Goal: Information Seeking & Learning: Learn about a topic

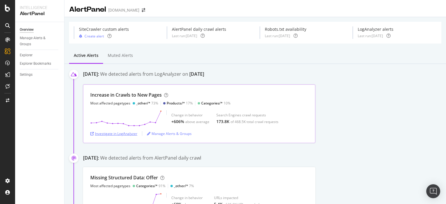
click at [118, 133] on div "Investigate in LogAnalyzer" at bounding box center [113, 133] width 47 height 5
click at [102, 135] on div "Investigate in LogAnalyzer" at bounding box center [113, 133] width 47 height 5
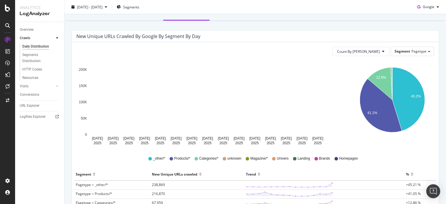
scroll to position [58, 0]
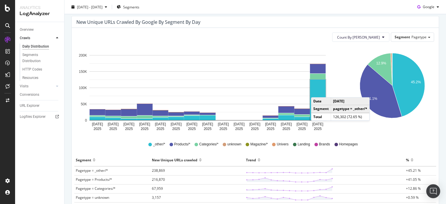
click at [317, 91] on rect "A chart." at bounding box center [318, 100] width 16 height 41
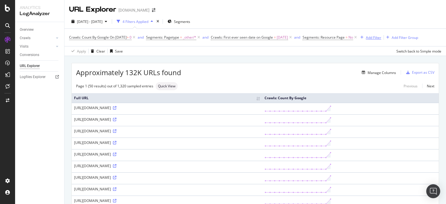
click at [381, 37] on div "Add Filter" at bounding box center [373, 37] width 15 height 5
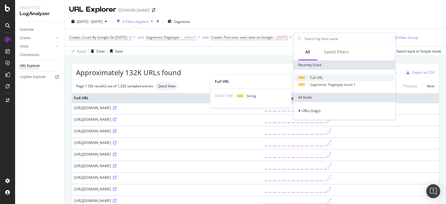
click at [312, 76] on span "Full URL" at bounding box center [316, 77] width 13 height 5
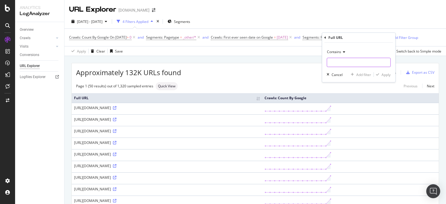
click at [331, 63] on input "text" at bounding box center [358, 62] width 63 height 9
type input "&utm"
click at [385, 76] on div "Apply" at bounding box center [385, 74] width 9 height 5
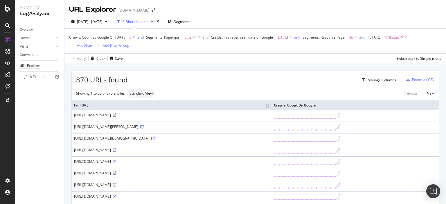
click at [408, 39] on icon at bounding box center [405, 38] width 5 height 6
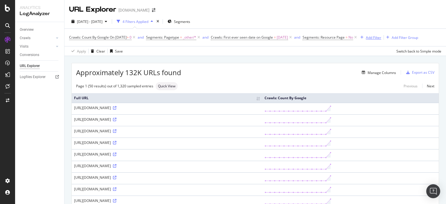
click at [381, 39] on div "Add Filter" at bounding box center [373, 37] width 15 height 5
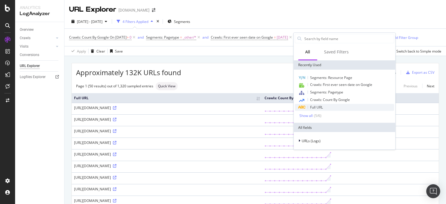
click at [309, 105] on div "Full URL" at bounding box center [344, 107] width 99 height 7
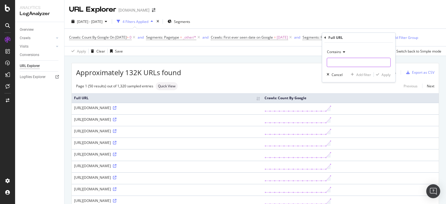
click at [333, 64] on input "text" at bounding box center [358, 62] width 63 height 9
type input "gshop"
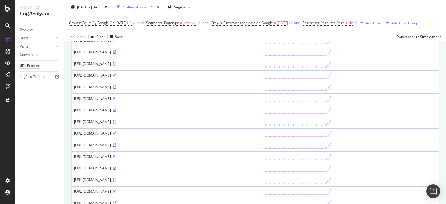
scroll to position [116, 0]
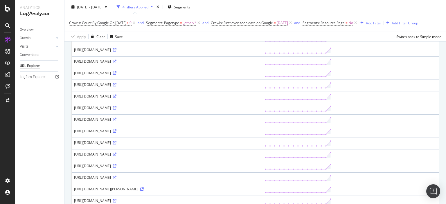
click at [381, 22] on div "Add Filter" at bounding box center [373, 22] width 15 height 5
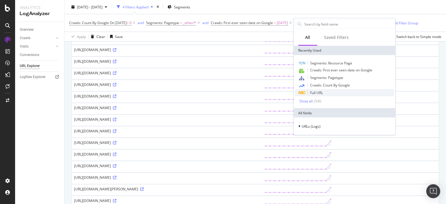
click at [310, 92] on span "Full URL" at bounding box center [316, 92] width 13 height 5
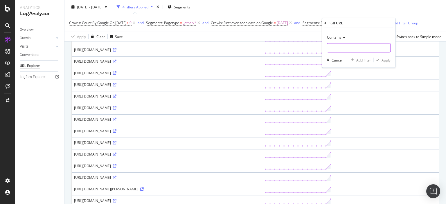
click at [330, 51] on input "text" at bounding box center [358, 47] width 63 height 9
type input "from=gshop"
click at [387, 60] on div "Apply" at bounding box center [385, 59] width 9 height 5
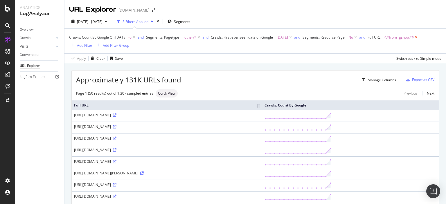
click at [418, 39] on icon at bounding box center [416, 38] width 5 height 6
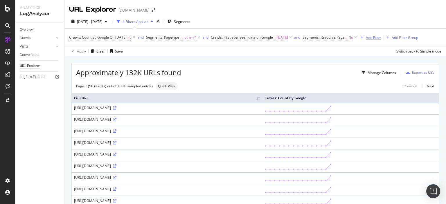
click at [381, 37] on div "Add Filter" at bounding box center [373, 37] width 15 height 5
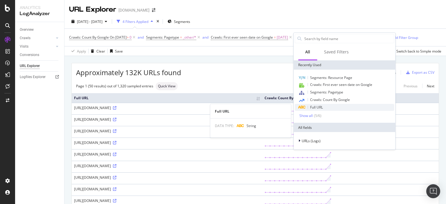
click at [313, 107] on span "Full URL" at bounding box center [316, 107] width 13 height 5
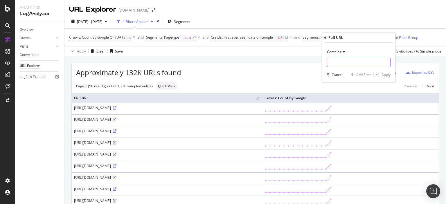
click at [328, 64] on input "text" at bounding box center [358, 62] width 63 height 9
type input "&utm"
click at [386, 77] on div "Apply" at bounding box center [385, 74] width 9 height 5
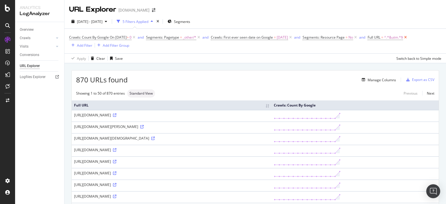
click at [408, 37] on icon at bounding box center [405, 38] width 5 height 6
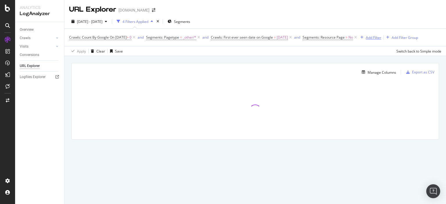
click at [381, 39] on div "Add Filter" at bounding box center [373, 37] width 15 height 5
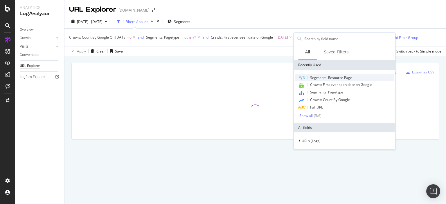
click at [309, 80] on div "Segments: Resource Page" at bounding box center [344, 77] width 99 height 7
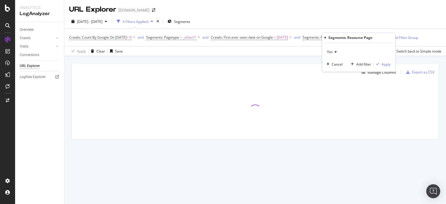
click at [333, 52] on icon at bounding box center [335, 51] width 4 height 3
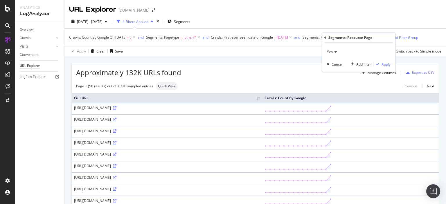
click at [329, 55] on div "Yes" at bounding box center [358, 51] width 64 height 9
click at [335, 54] on div "Yes" at bounding box center [358, 51] width 64 height 9
click at [332, 54] on div "Yes" at bounding box center [358, 51] width 64 height 9
click at [324, 37] on div "Segments: Resource Page Yes Cancel Add filter Apply" at bounding box center [358, 52] width 73 height 39
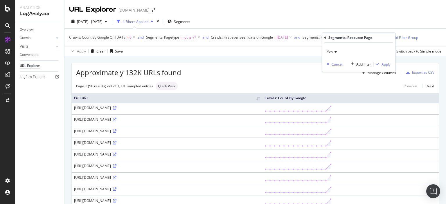
click at [329, 65] on icon "button" at bounding box center [327, 63] width 3 height 3
click at [358, 36] on icon at bounding box center [355, 38] width 5 height 6
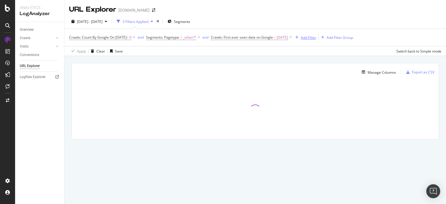
click at [316, 40] on div "Add Filter" at bounding box center [304, 37] width 23 height 6
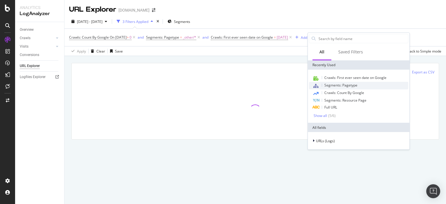
click at [352, 84] on span "Segments: Pagetype" at bounding box center [340, 85] width 33 height 5
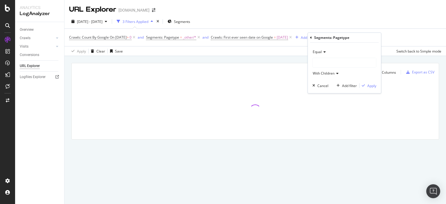
click at [326, 59] on div at bounding box center [344, 62] width 63 height 9
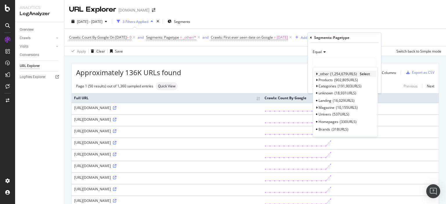
click at [315, 73] on icon at bounding box center [316, 73] width 2 height 3
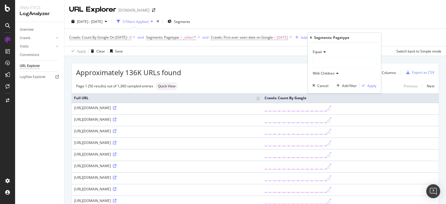
click at [327, 62] on div at bounding box center [344, 62] width 63 height 9
click at [321, 62] on div at bounding box center [344, 62] width 63 height 9
click at [330, 74] on span "With Children" at bounding box center [324, 73] width 22 height 5
click at [327, 64] on div at bounding box center [344, 62] width 63 height 9
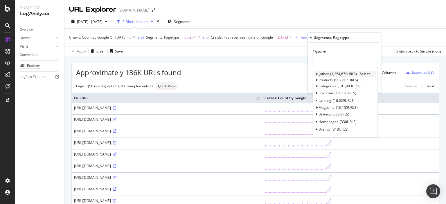
click at [322, 74] on span "_other" at bounding box center [323, 73] width 10 height 5
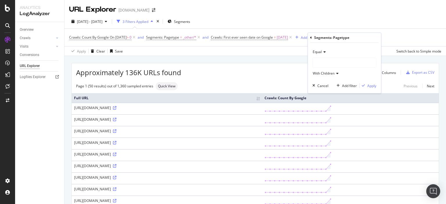
click at [329, 62] on div at bounding box center [344, 62] width 63 height 9
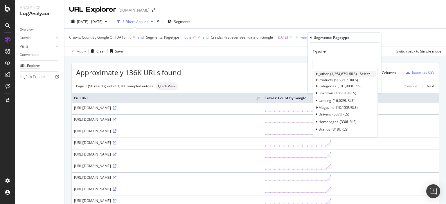
click at [330, 73] on span "1,254,679 URLS" at bounding box center [343, 73] width 27 height 5
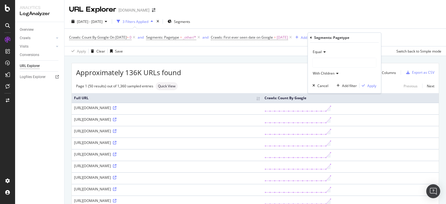
click at [335, 64] on div at bounding box center [344, 62] width 63 height 9
click at [335, 75] on icon at bounding box center [336, 73] width 4 height 3
click at [328, 61] on div at bounding box center [344, 62] width 63 height 9
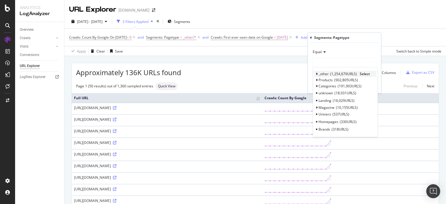
click at [325, 73] on span "_other" at bounding box center [323, 73] width 10 height 5
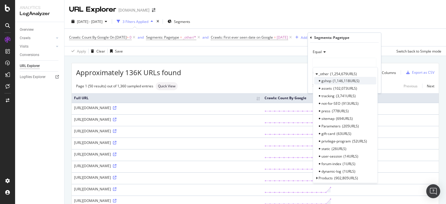
click at [327, 81] on span "gshop" at bounding box center [326, 80] width 10 height 5
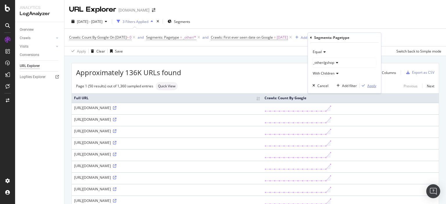
click at [369, 86] on div "Apply" at bounding box center [371, 85] width 9 height 5
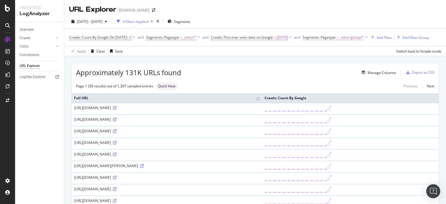
click at [359, 38] on span "_other/gshop/*" at bounding box center [351, 37] width 24 height 8
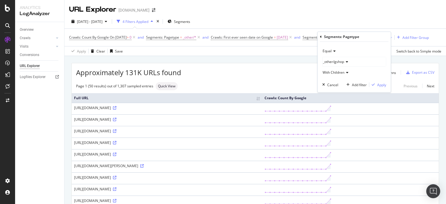
click at [346, 61] on icon at bounding box center [346, 61] width 4 height 3
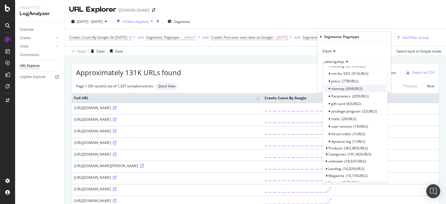
scroll to position [52, 0]
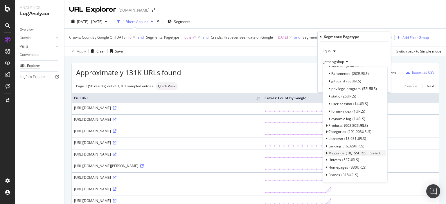
click at [326, 153] on icon at bounding box center [326, 152] width 2 height 3
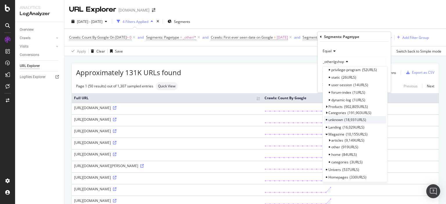
scroll to position [80, 0]
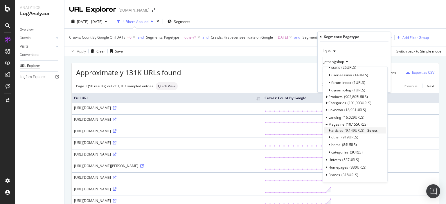
click at [329, 129] on icon at bounding box center [329, 130] width 2 height 3
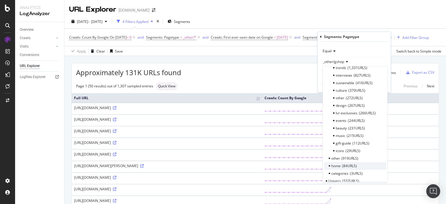
scroll to position [167, 0]
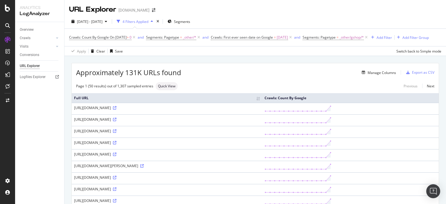
click at [286, 76] on div "Manage Columns" at bounding box center [288, 72] width 215 height 7
click at [369, 37] on icon at bounding box center [366, 38] width 5 height 6
